Goal: Task Accomplishment & Management: Use online tool/utility

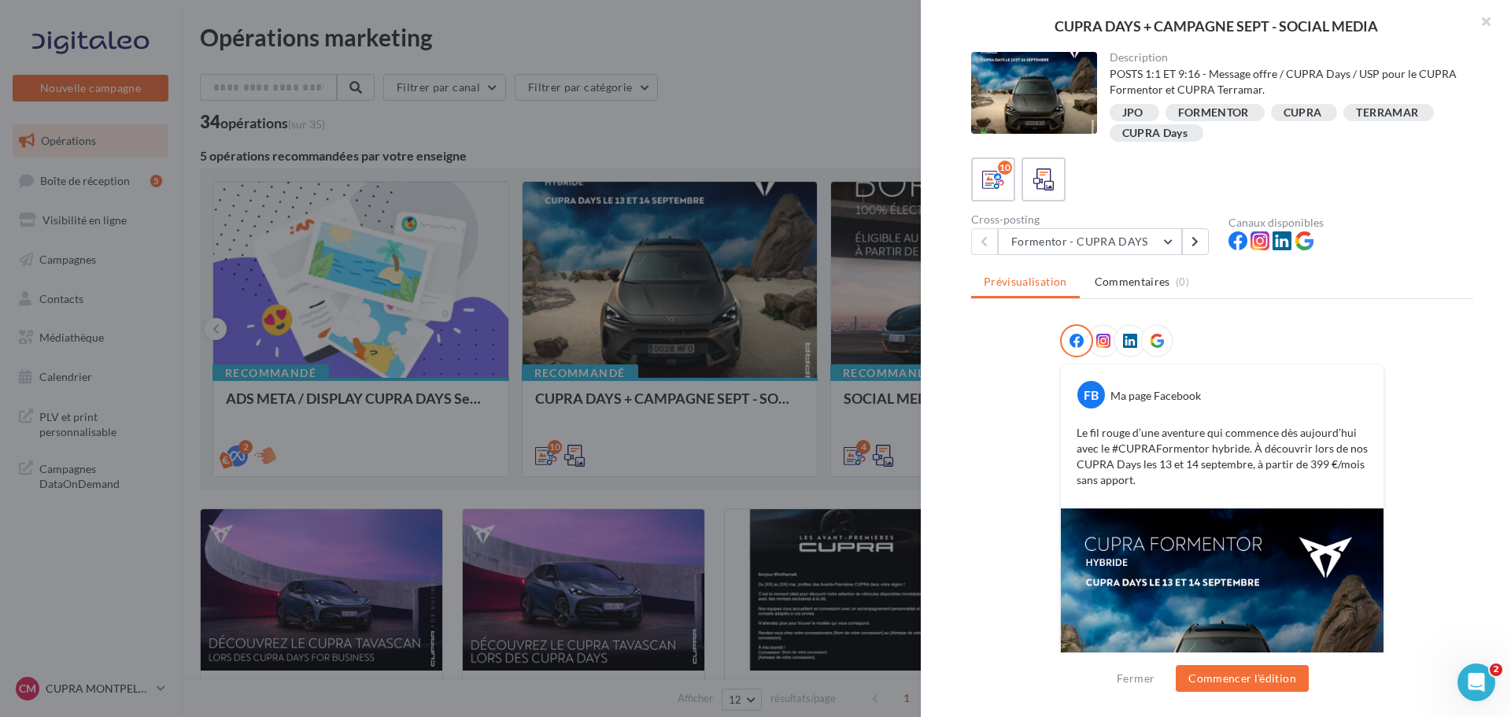
scroll to position [183, 0]
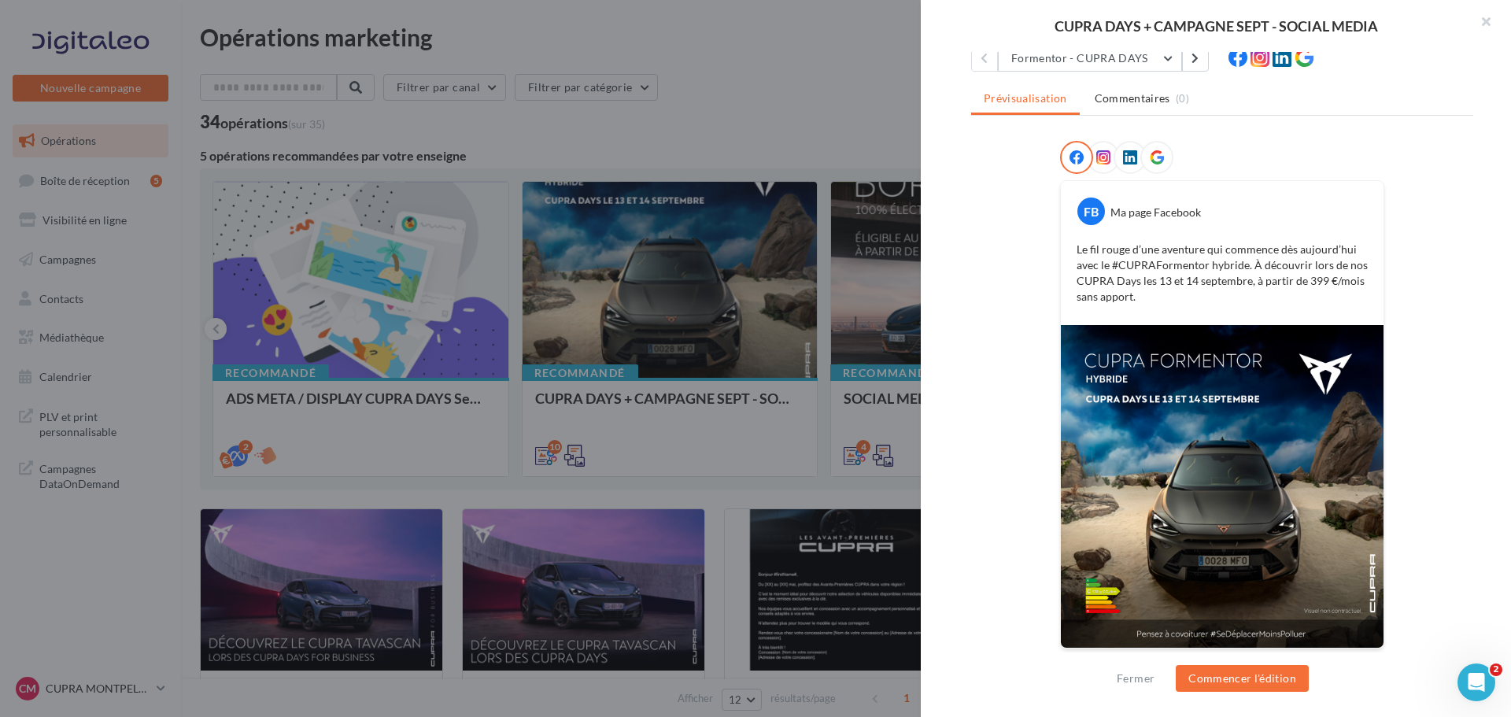
click at [787, 371] on div at bounding box center [755, 358] width 1511 height 717
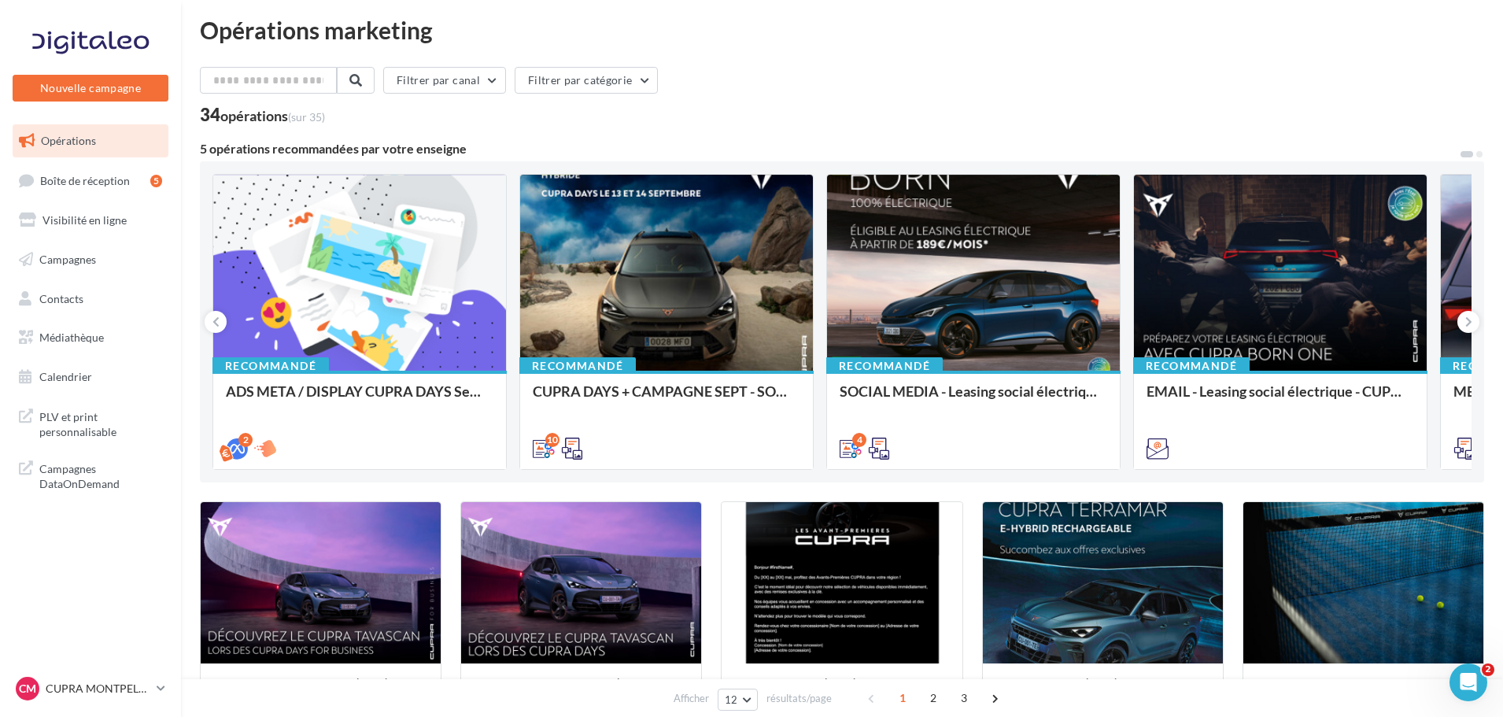
scroll to position [0, 0]
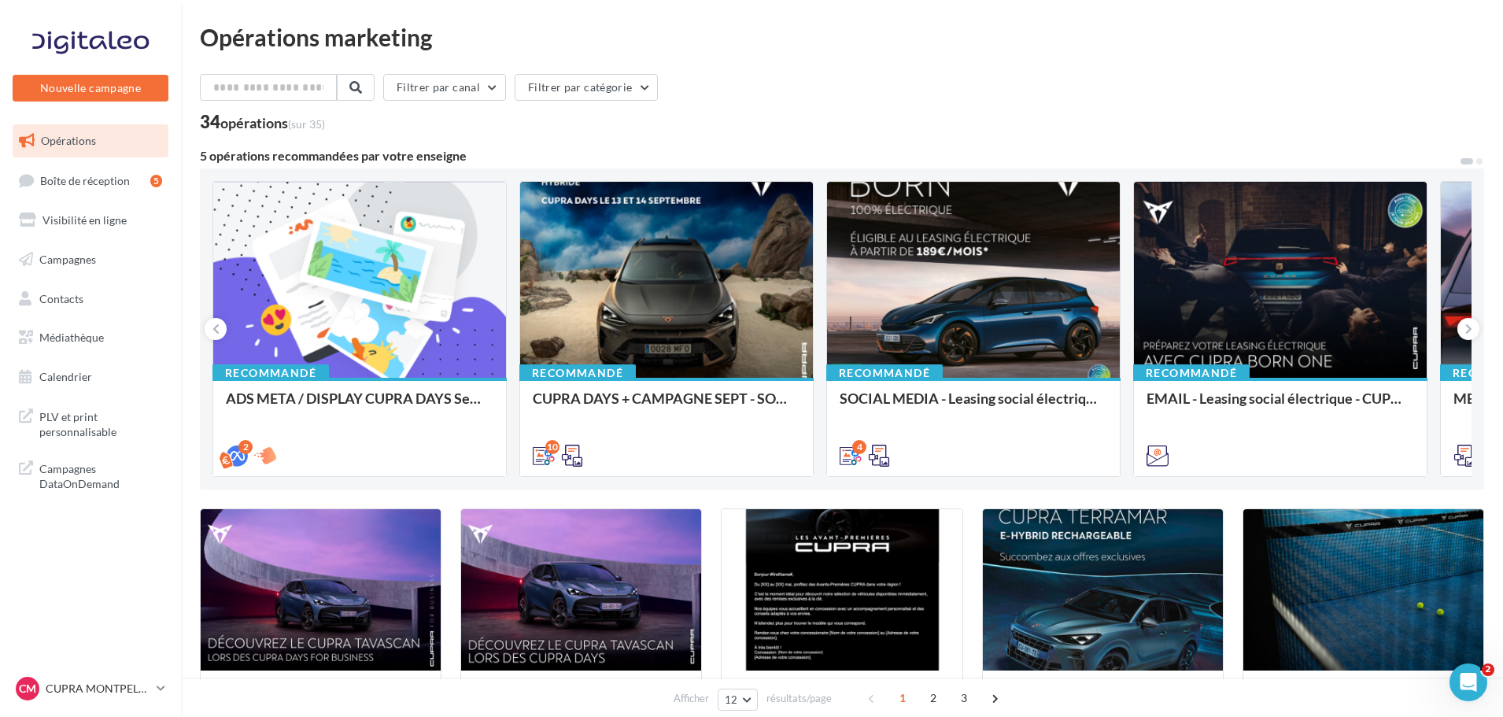
click at [975, 115] on div "34 opérations (sur 35)" at bounding box center [842, 123] width 1284 height 20
click at [1469, 323] on icon at bounding box center [1468, 329] width 7 height 16
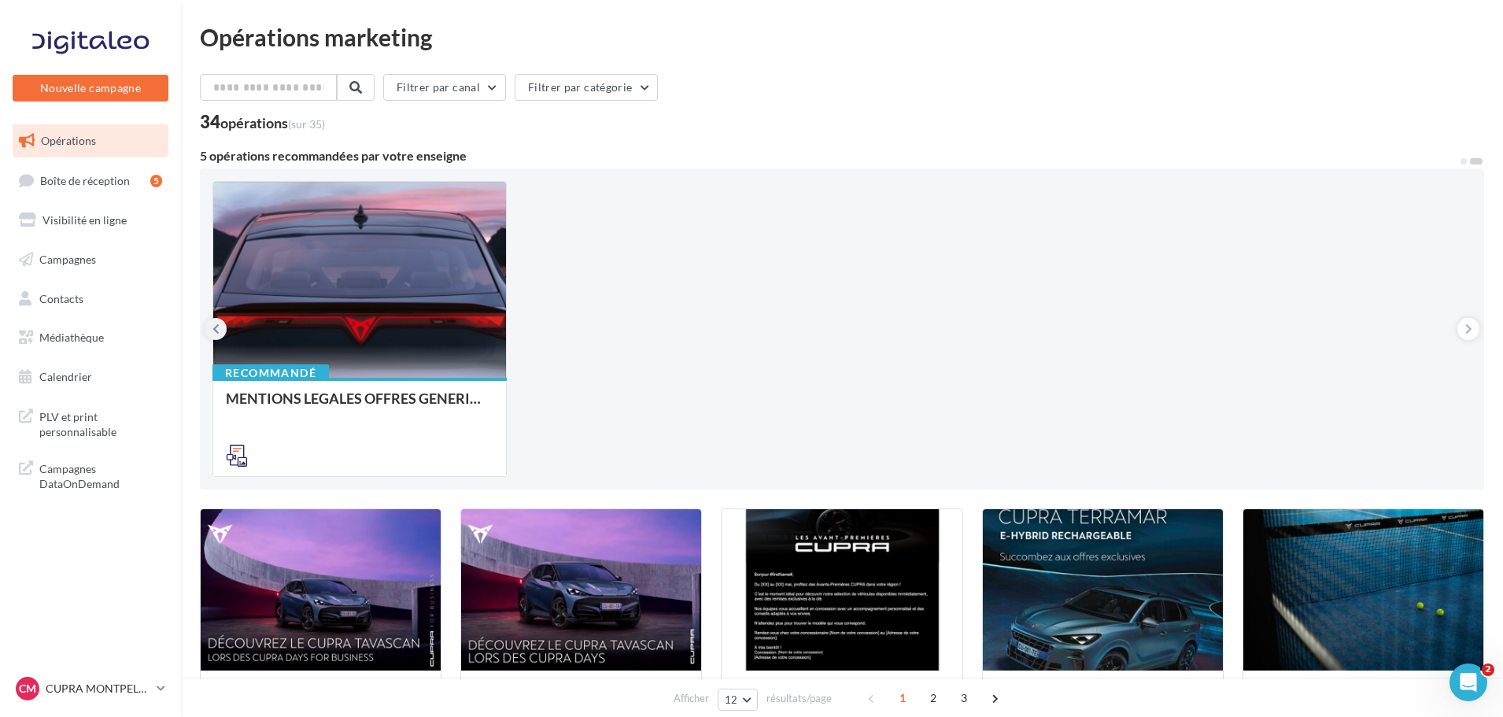
click at [208, 331] on button at bounding box center [216, 329] width 22 height 22
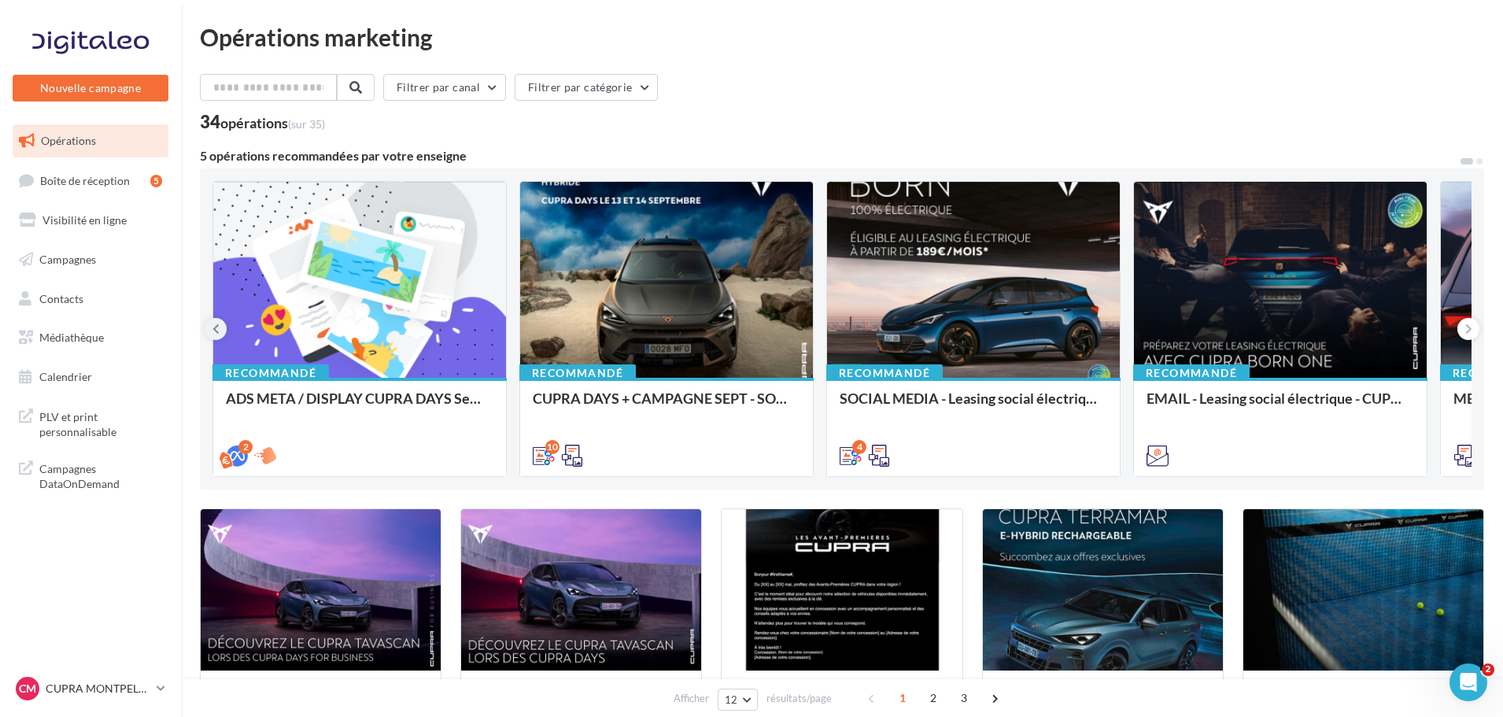
click at [213, 325] on icon at bounding box center [215, 329] width 7 height 16
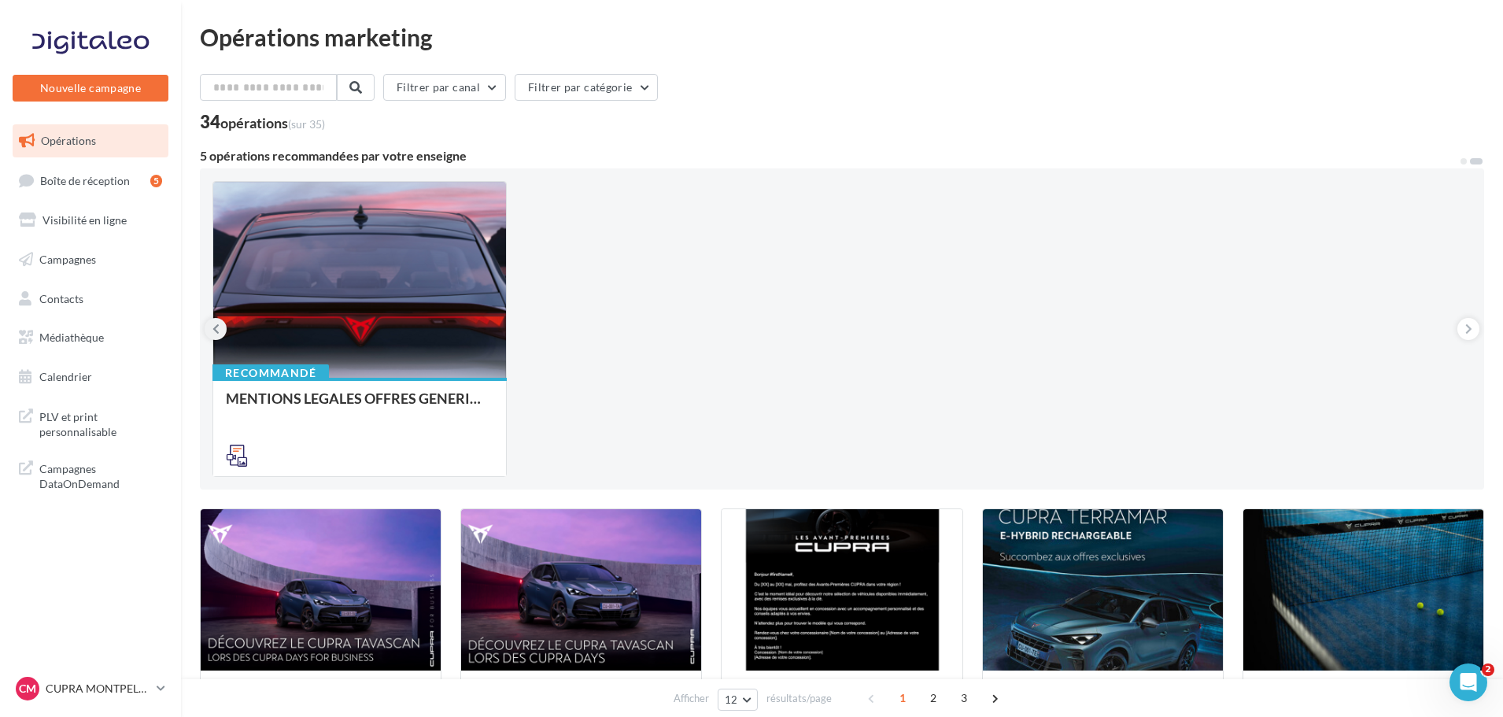
click at [213, 325] on icon at bounding box center [215, 329] width 7 height 16
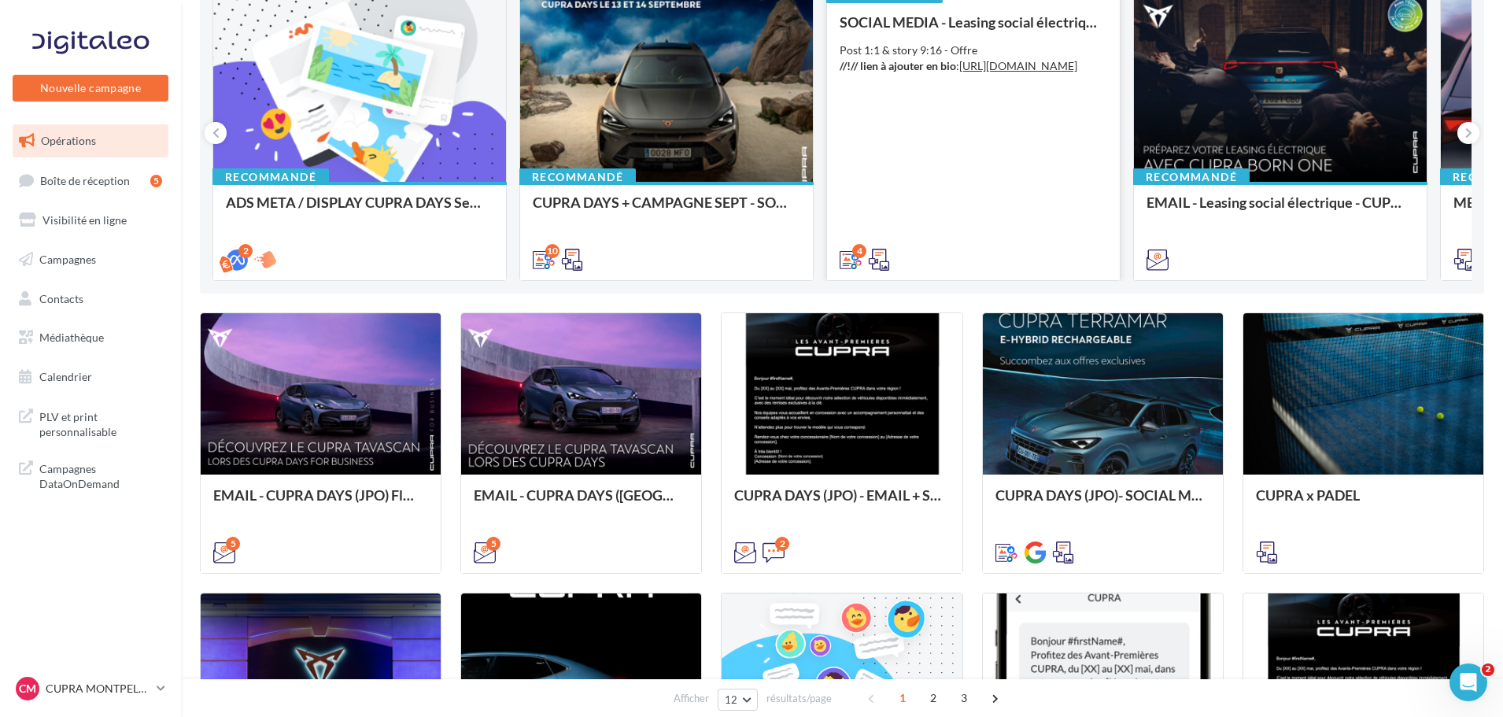
scroll to position [192, 0]
